Goal: Entertainment & Leisure: Consume media (video, audio)

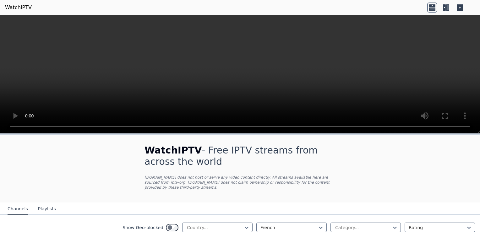
drag, startPoint x: 0, startPoint y: 0, endPoint x: 244, endPoint y: 165, distance: 294.1
click at [244, 165] on h1 "WatchIPTV - Free IPTV streams from across the world" at bounding box center [240, 156] width 191 height 23
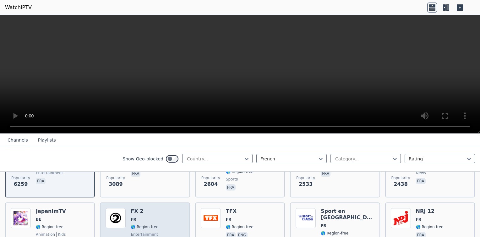
click at [181, 223] on div "Popularity 1594 FX 2 FR 🌎 Region-free entertainment ara fra eng" at bounding box center [145, 230] width 79 height 45
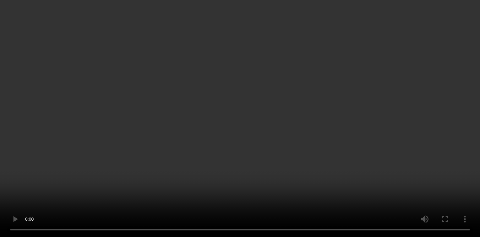
scroll to position [209, 0]
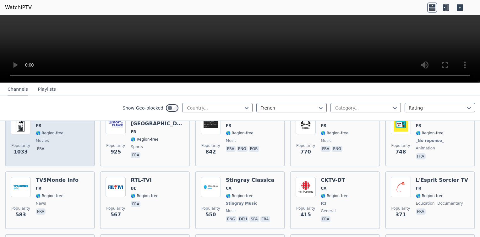
click at [26, 131] on div "Popularity 1033" at bounding box center [21, 137] width 20 height 47
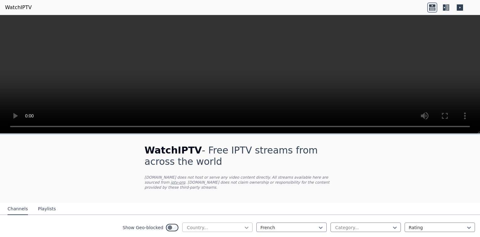
click at [245, 227] on icon at bounding box center [247, 228] width 4 height 2
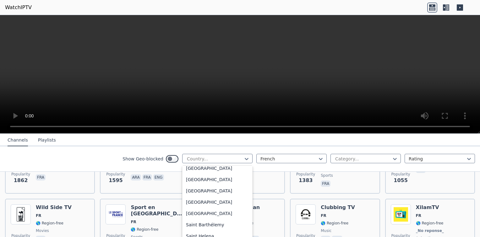
scroll to position [1719, 0]
click at [211, 205] on div "[GEOGRAPHIC_DATA]" at bounding box center [217, 202] width 70 height 11
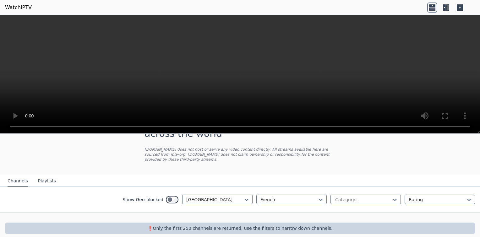
scroll to position [29, 0]
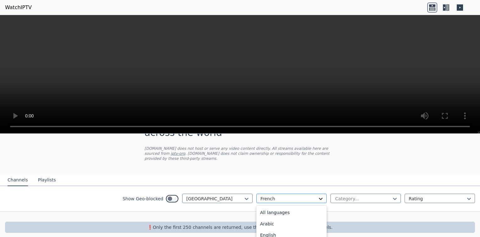
click at [318, 196] on icon at bounding box center [321, 199] width 6 height 6
click at [290, 230] on div "English" at bounding box center [292, 235] width 70 height 11
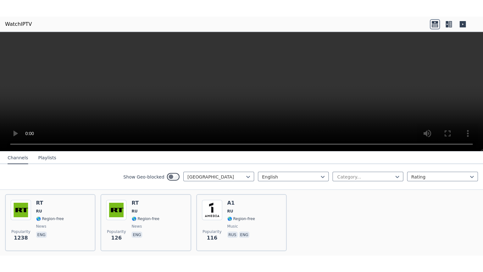
scroll to position [70, 0]
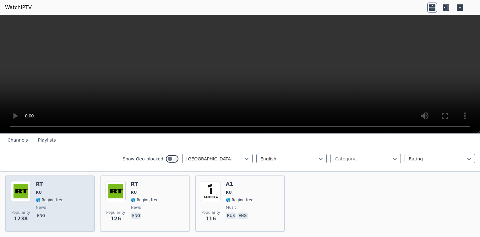
click at [13, 207] on span "Popularity 1238" at bounding box center [21, 217] width 20 height 20
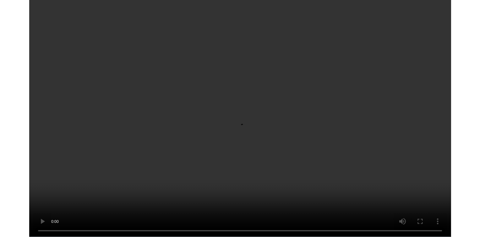
scroll to position [35, 0]
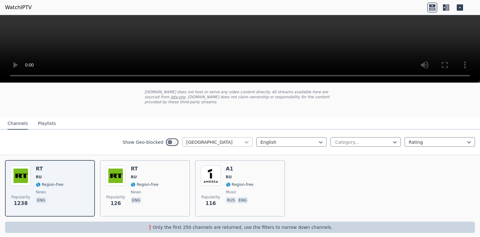
drag, startPoint x: 244, startPoint y: 138, endPoint x: 243, endPoint y: 135, distance: 3.4
click at [244, 139] on icon at bounding box center [247, 142] width 6 height 6
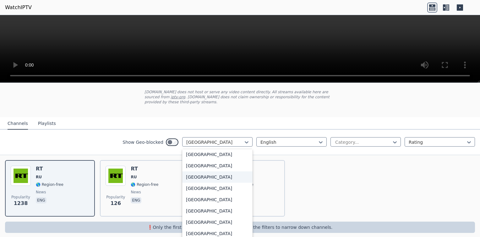
scroll to position [2144, 0]
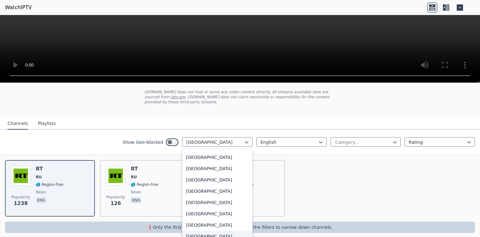
click at [201, 231] on div "[GEOGRAPHIC_DATA]" at bounding box center [217, 236] width 70 height 11
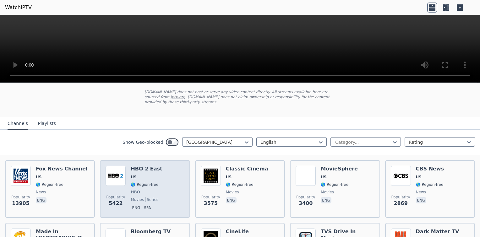
click at [158, 190] on div "Popularity 5422 HBO 2 East US 🌎 Region-free HBO movies series eng spa" at bounding box center [145, 189] width 79 height 47
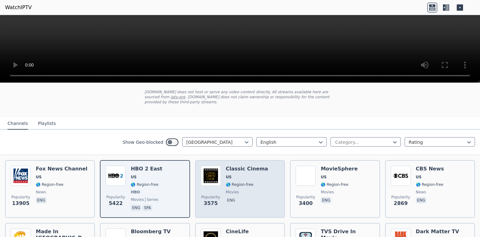
click at [263, 174] on div "Popularity 3575 Classic Cinema US 🌎 Region-free movies eng" at bounding box center [240, 189] width 79 height 47
